Goal: Book appointment/travel/reservation

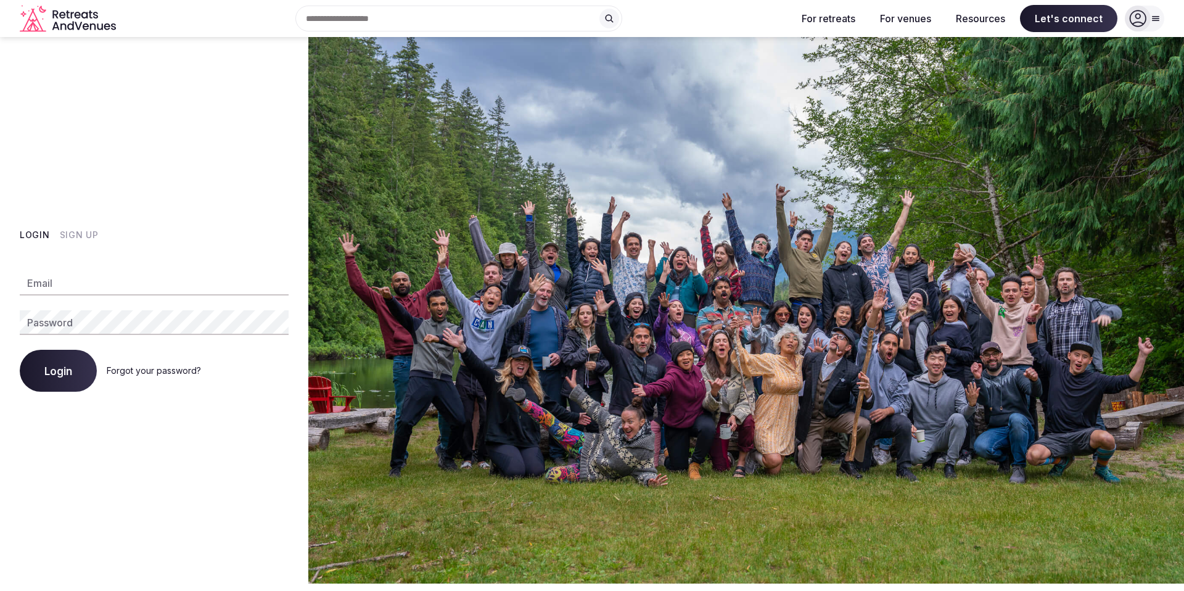
type input "**********"
click at [1141, 15] on icon at bounding box center [1137, 18] width 17 height 17
click at [73, 371] on button "Login" at bounding box center [58, 371] width 77 height 42
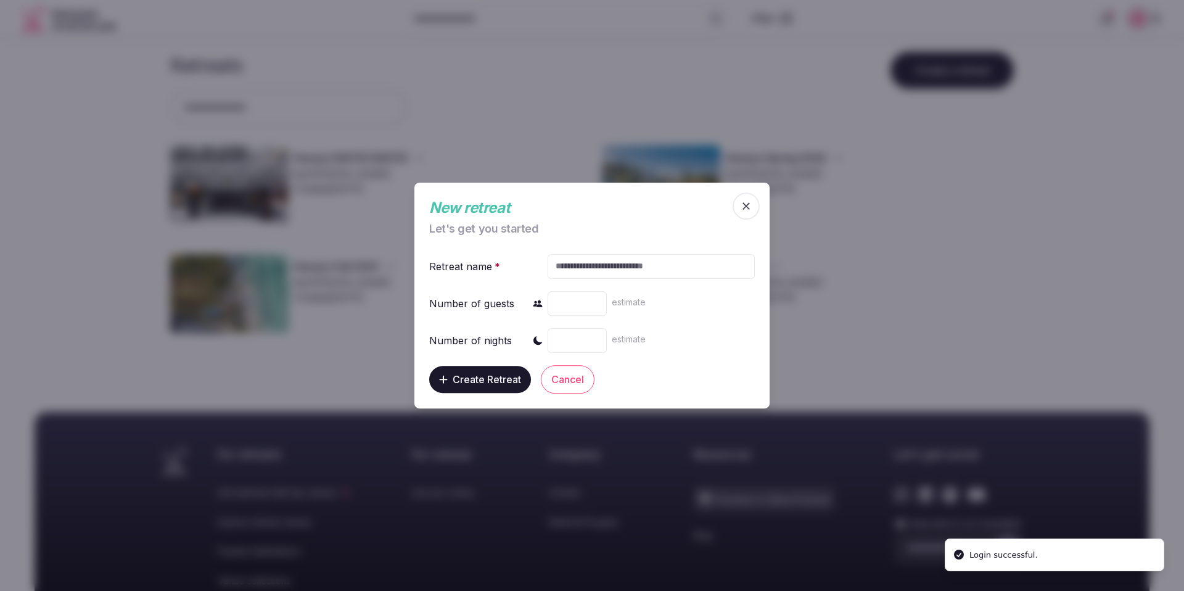
click at [746, 207] on icon "button" at bounding box center [746, 205] width 7 height 7
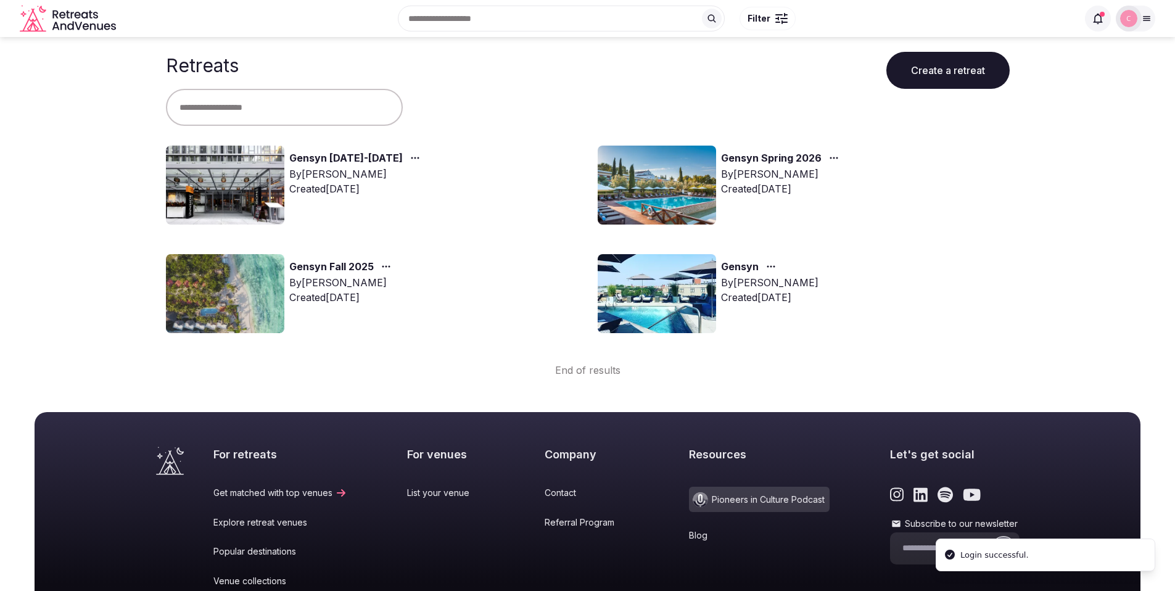
click at [369, 159] on link "Gensyn [DATE]-[DATE]" at bounding box center [345, 158] width 113 height 16
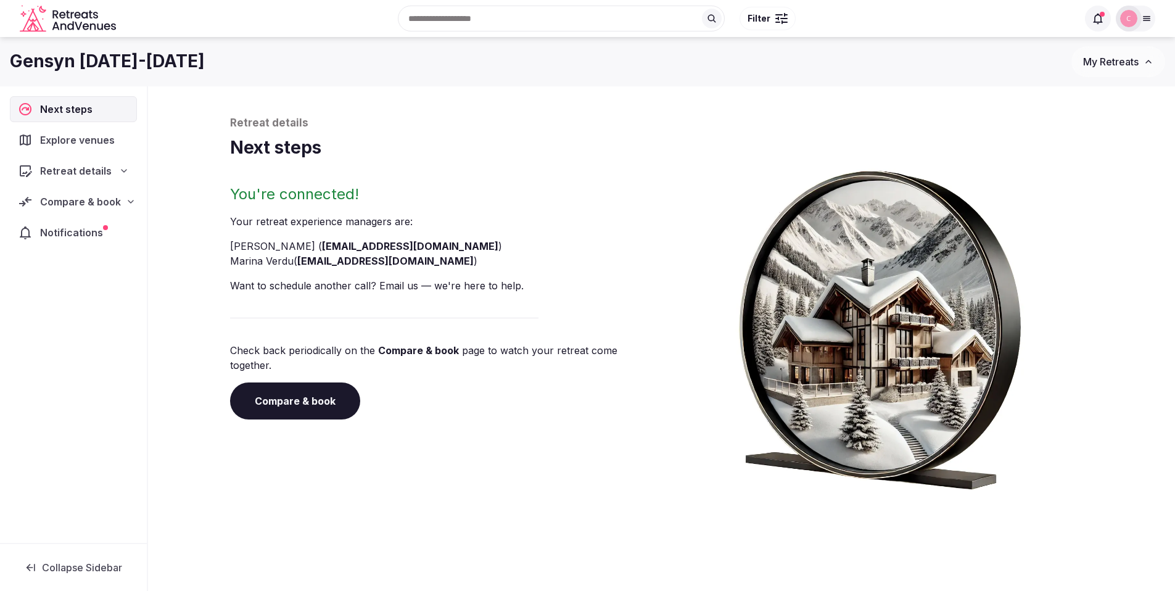
click at [85, 196] on span "Compare & book" at bounding box center [80, 201] width 81 height 15
click at [70, 299] on span "Contracts (1)" at bounding box center [57, 305] width 54 height 12
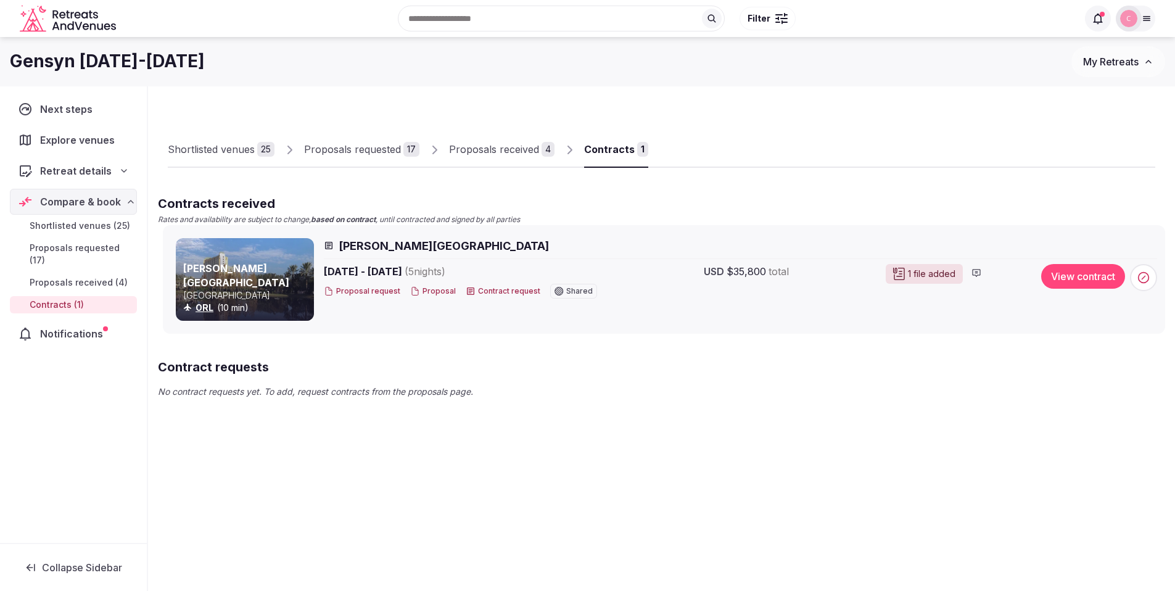
click at [373, 247] on span "[PERSON_NAME][GEOGRAPHIC_DATA]" at bounding box center [444, 245] width 210 height 15
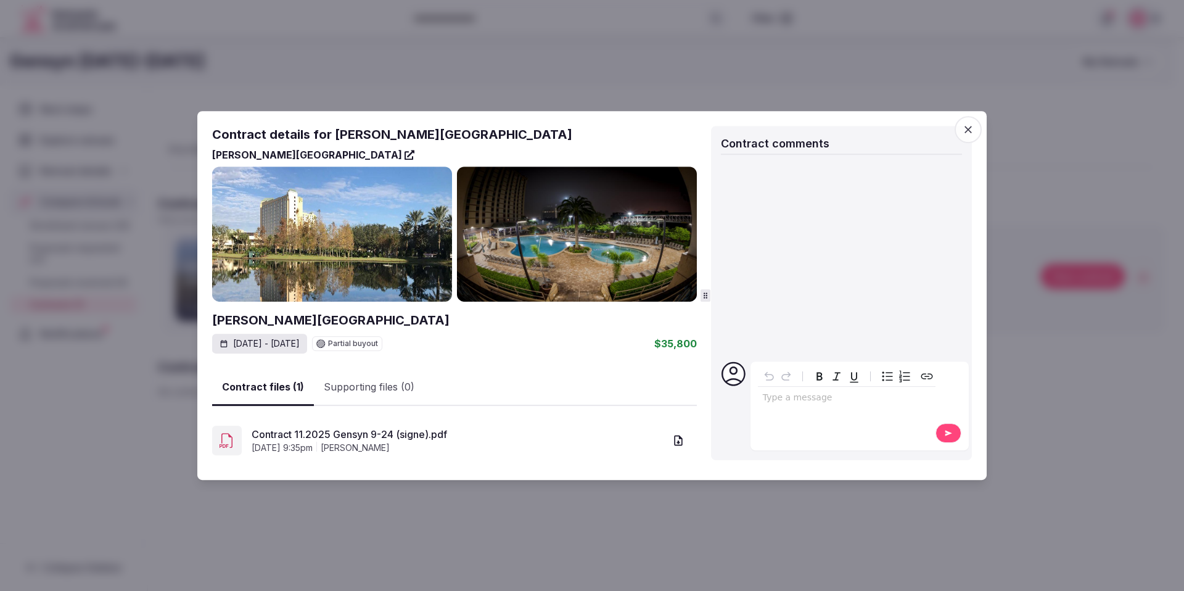
click at [972, 126] on icon "button" at bounding box center [968, 129] width 12 height 12
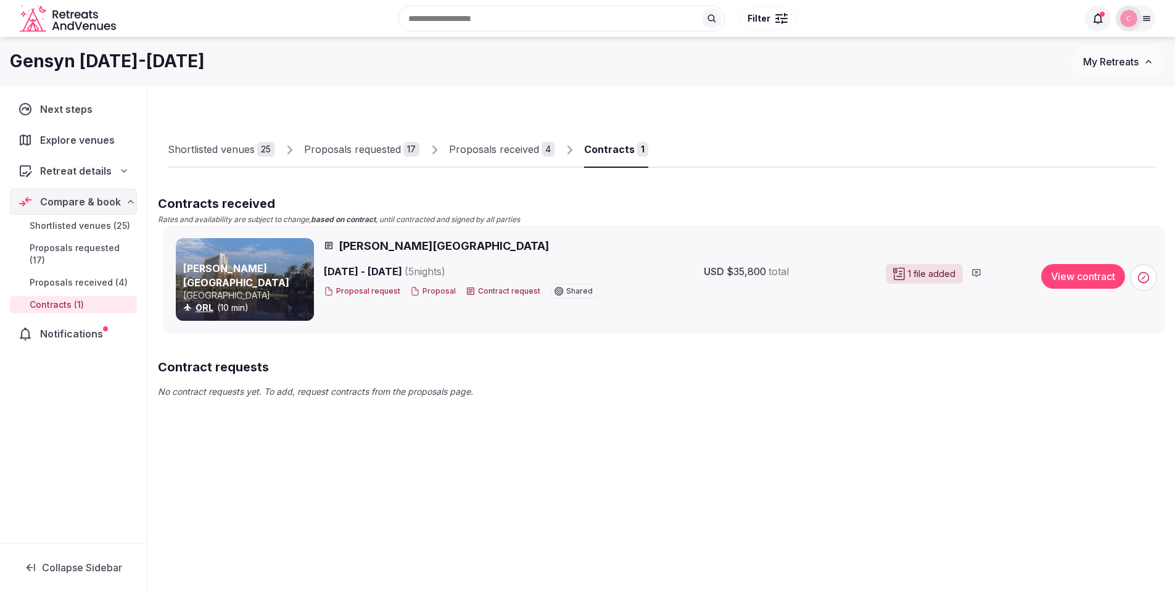
click at [510, 150] on div "Proposals received" at bounding box center [494, 149] width 90 height 15
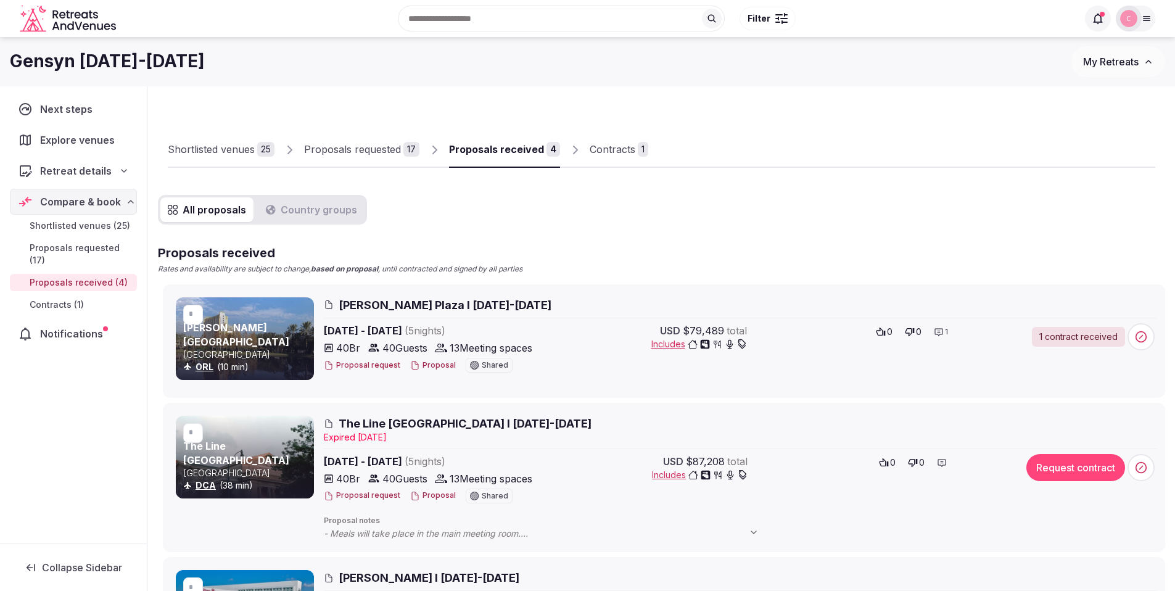
click at [398, 305] on span "[PERSON_NAME] Plaza I [DATE]-[DATE]" at bounding box center [445, 304] width 213 height 15
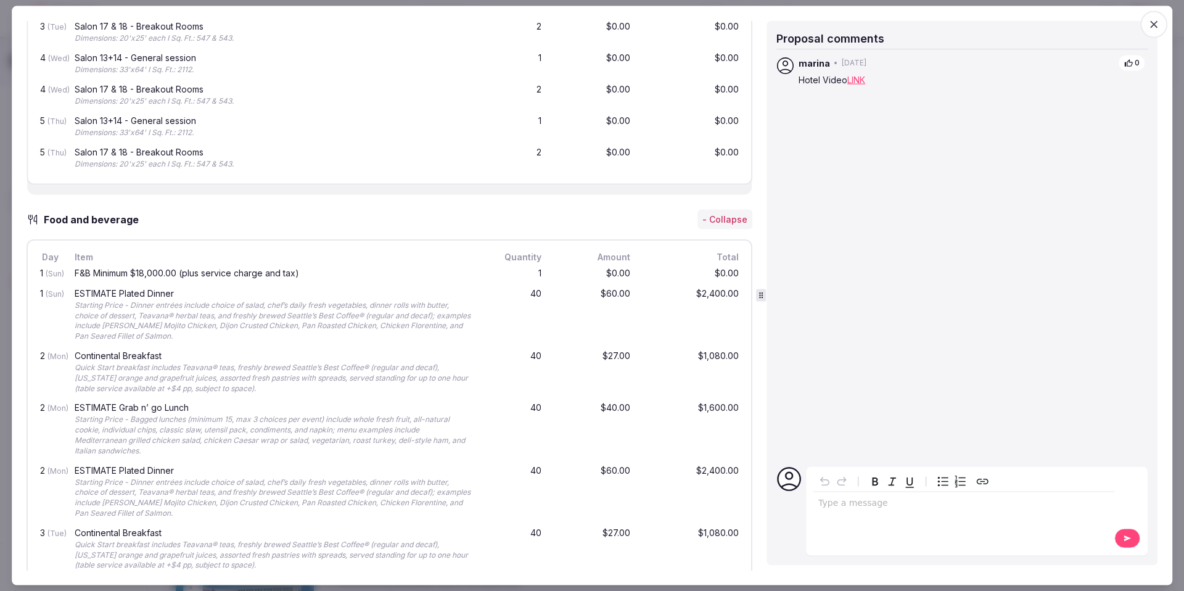
scroll to position [979, 0]
click at [175, 304] on div "Starting Price - Dinner entrées include choice of salad, chef’s daily fresh veg…" at bounding box center [274, 319] width 398 height 41
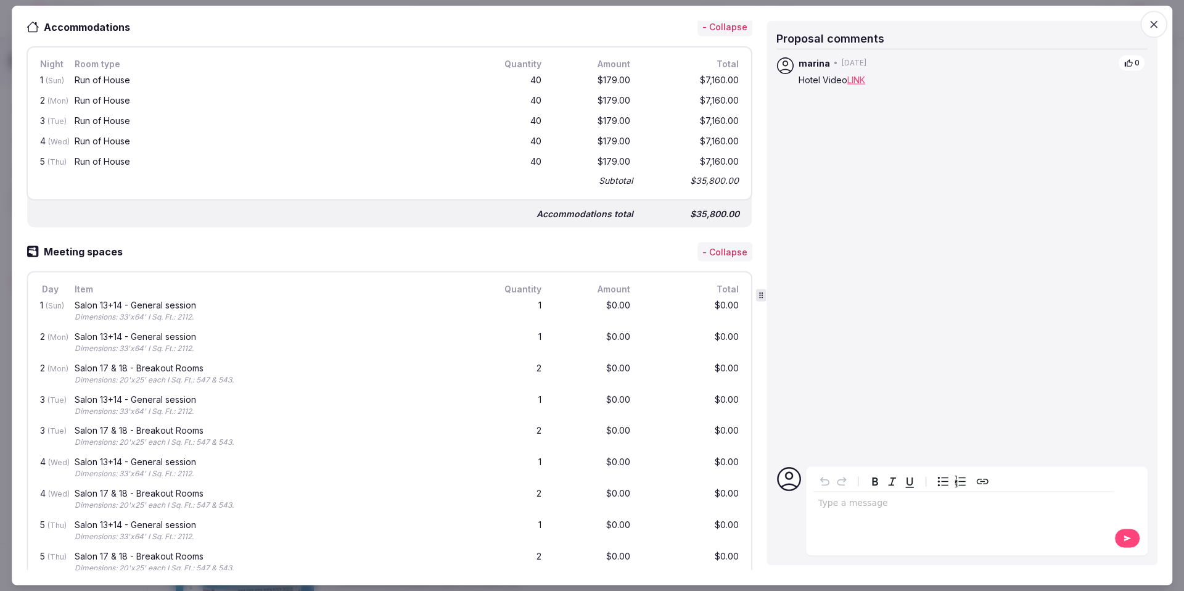
scroll to position [191, 0]
